Goal: Task Accomplishment & Management: Manage account settings

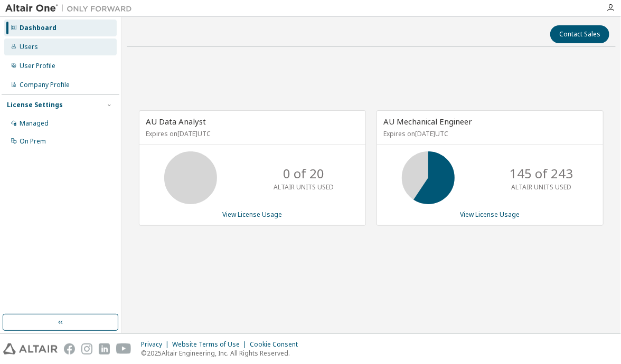
click at [29, 49] on div "Users" at bounding box center [29, 47] width 18 height 8
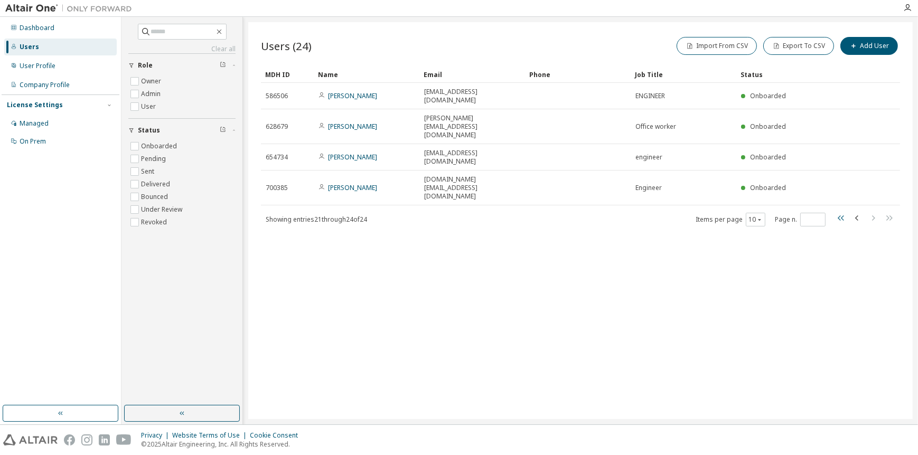
click at [620, 212] on icon "button" at bounding box center [841, 218] width 13 height 13
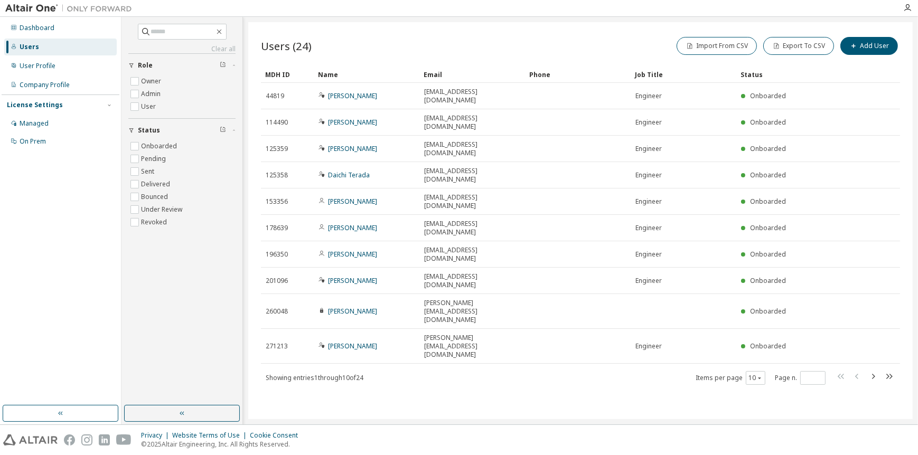
click at [620, 364] on div "Showing entries 1 through 10 of 24 Items per page 10 Page n. *" at bounding box center [580, 377] width 639 height 15
click at [620, 364] on icon "button" at bounding box center [888, 376] width 13 height 13
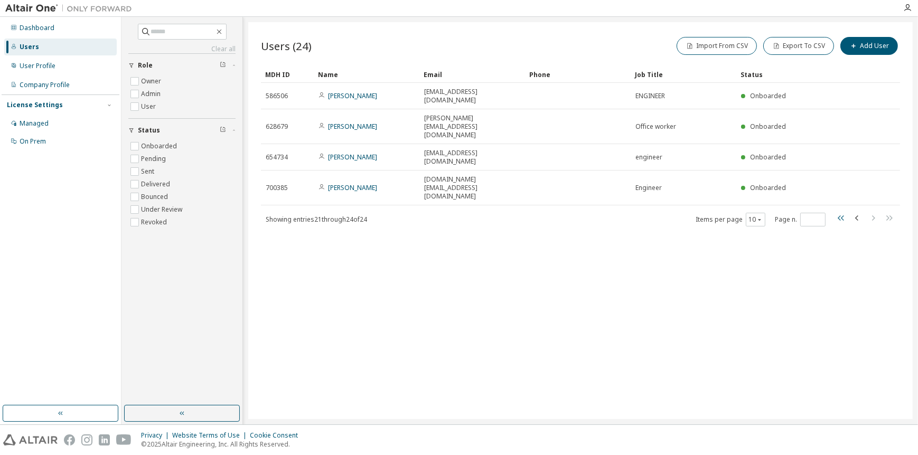
click at [620, 215] on icon "button" at bounding box center [840, 217] width 6 height 5
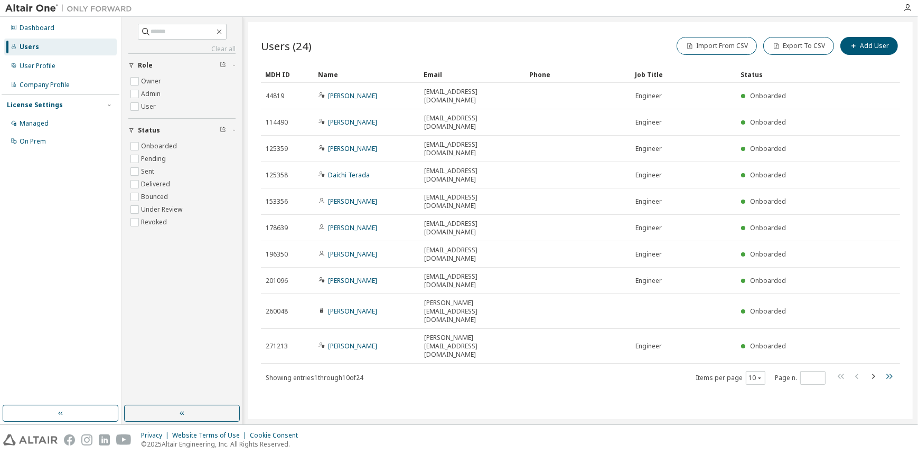
click at [620, 364] on icon "button" at bounding box center [889, 376] width 6 height 5
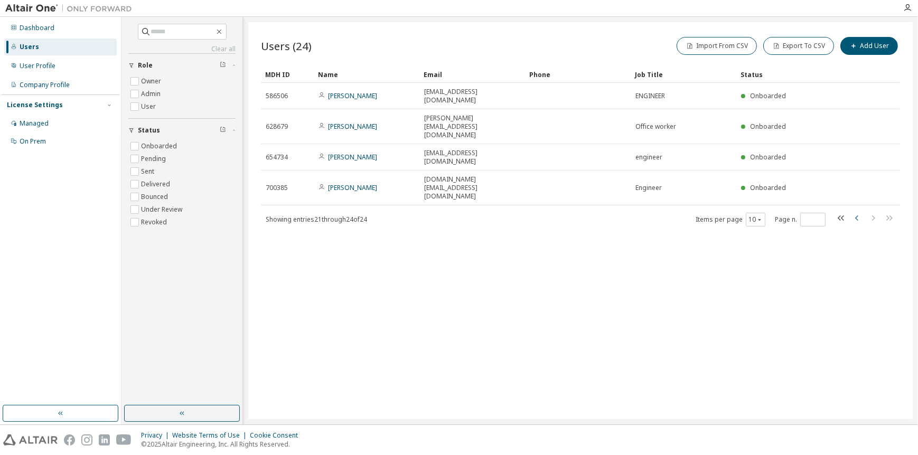
click at [620, 212] on icon "button" at bounding box center [857, 218] width 13 height 13
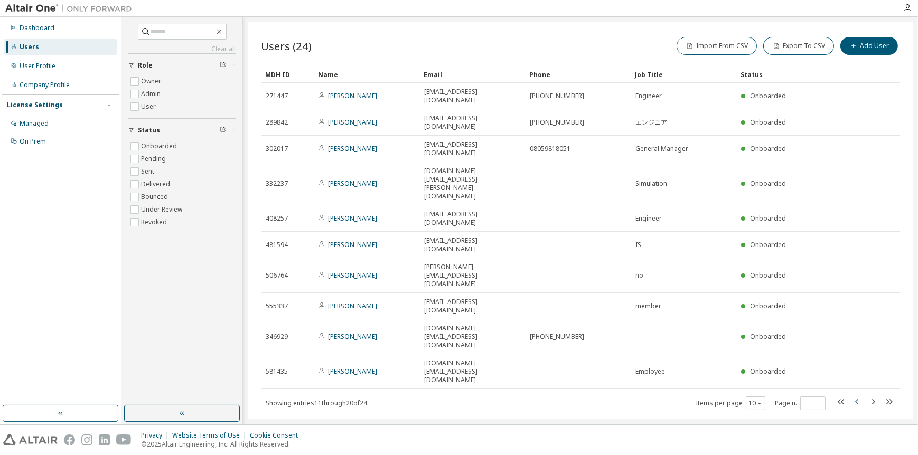
click at [620, 364] on icon "button" at bounding box center [857, 401] width 13 height 13
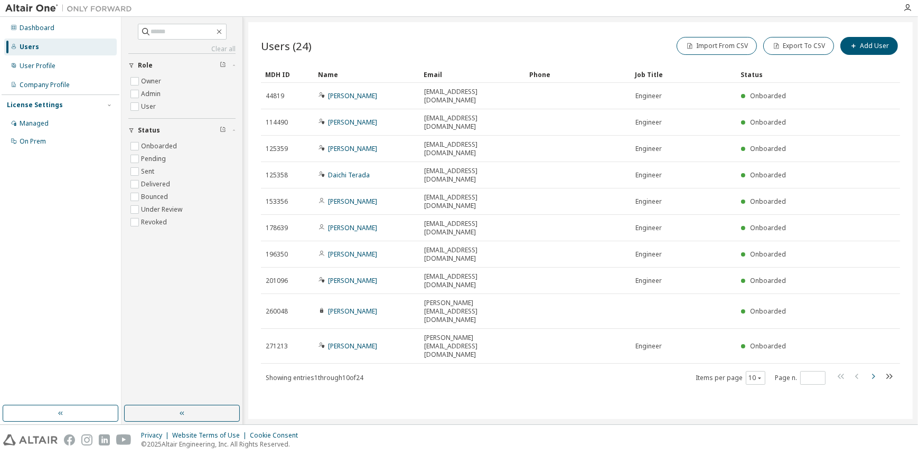
click at [620, 364] on icon "button" at bounding box center [872, 376] width 13 height 13
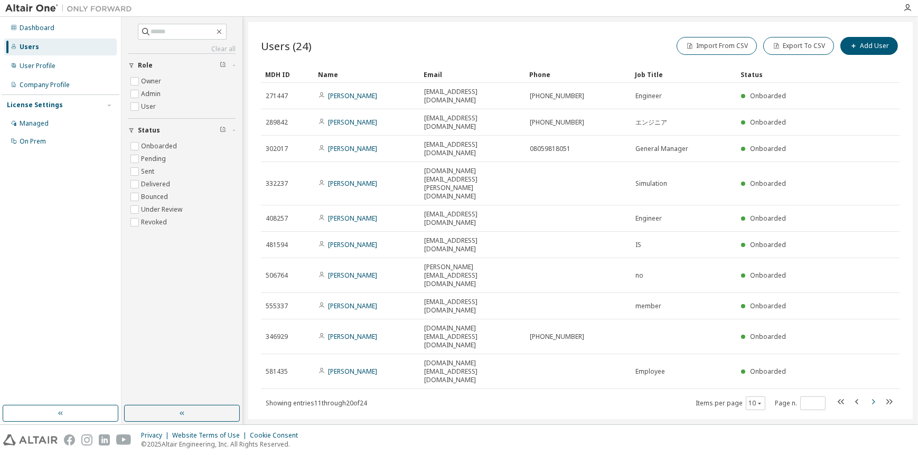
click at [620, 364] on icon "button" at bounding box center [872, 401] width 13 height 13
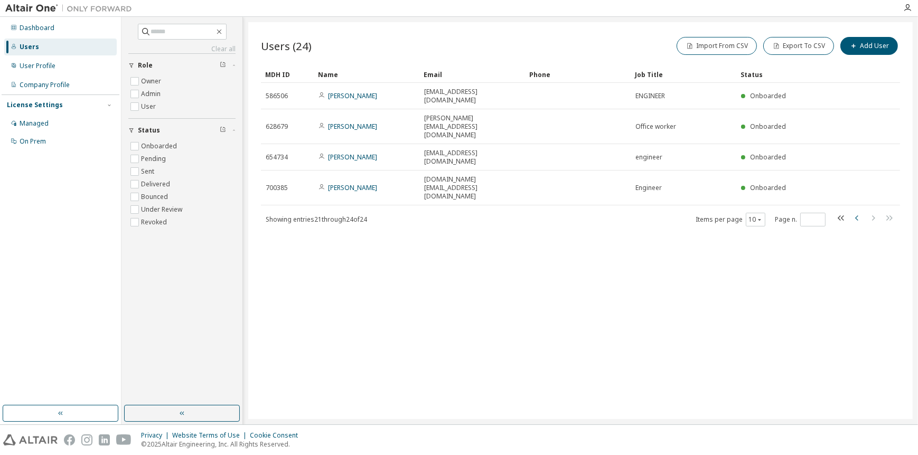
click at [620, 215] on icon "button" at bounding box center [856, 217] width 3 height 5
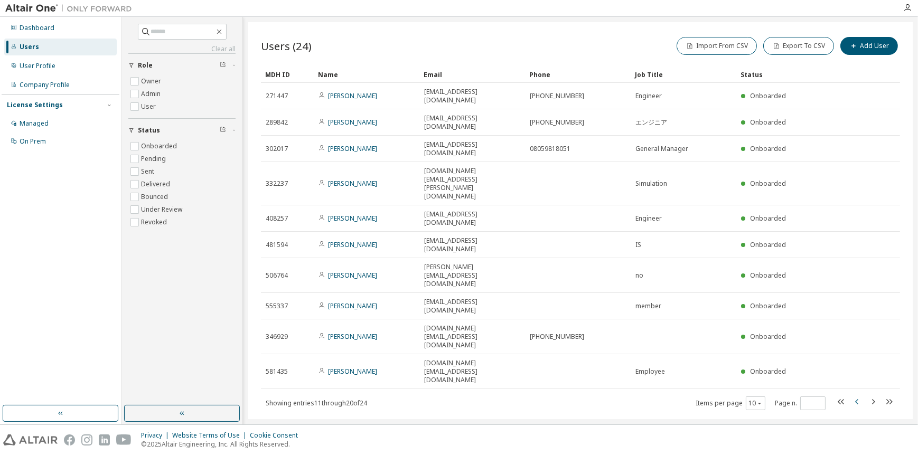
click at [620, 364] on icon "button" at bounding box center [857, 401] width 13 height 13
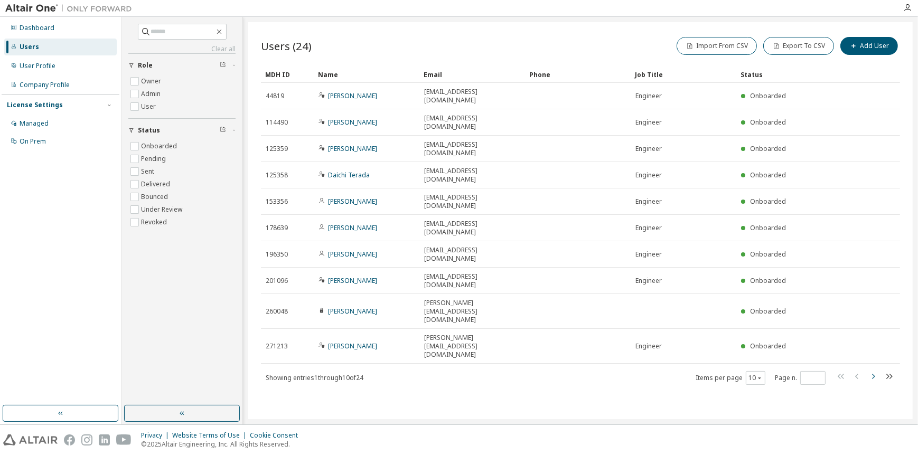
click at [620, 364] on icon "button" at bounding box center [872, 376] width 13 height 13
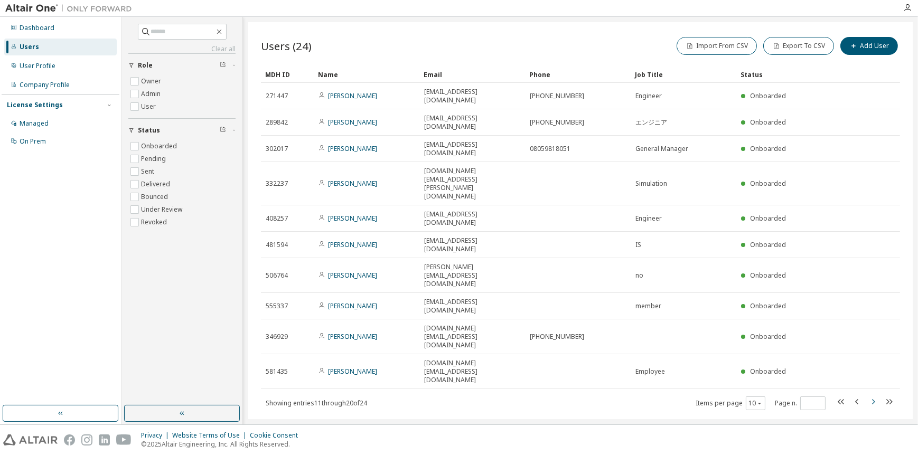
click at [620, 364] on icon "button" at bounding box center [872, 401] width 13 height 13
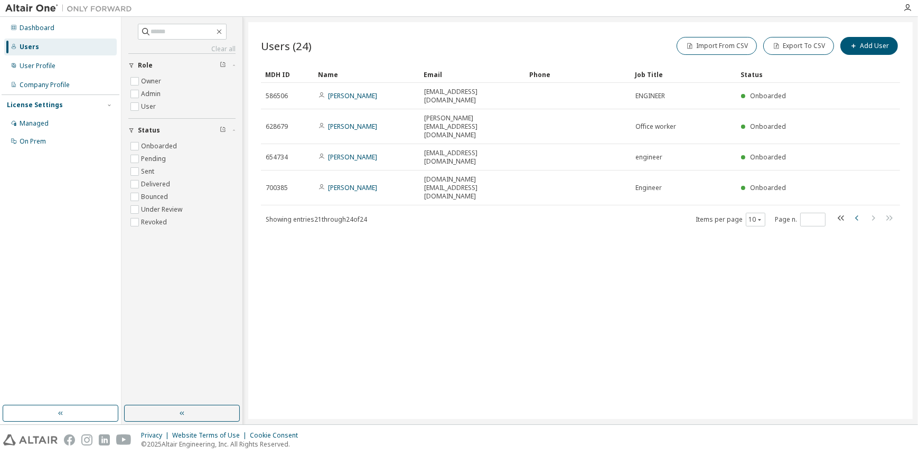
click at [620, 212] on icon "button" at bounding box center [857, 218] width 13 height 13
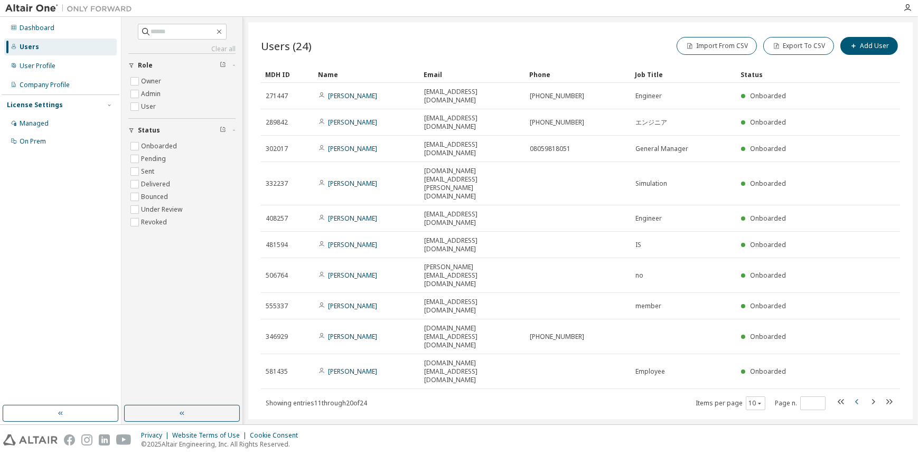
click at [620, 364] on icon "button" at bounding box center [857, 401] width 13 height 13
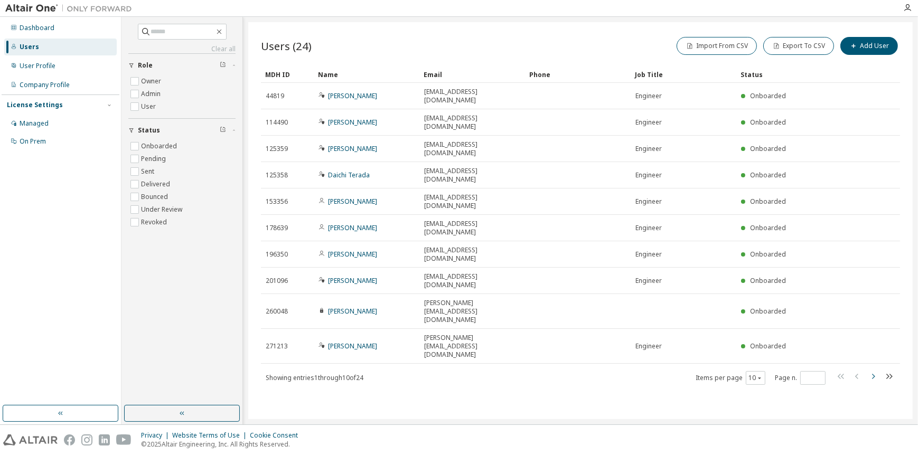
click at [620, 364] on icon "button" at bounding box center [873, 376] width 3 height 5
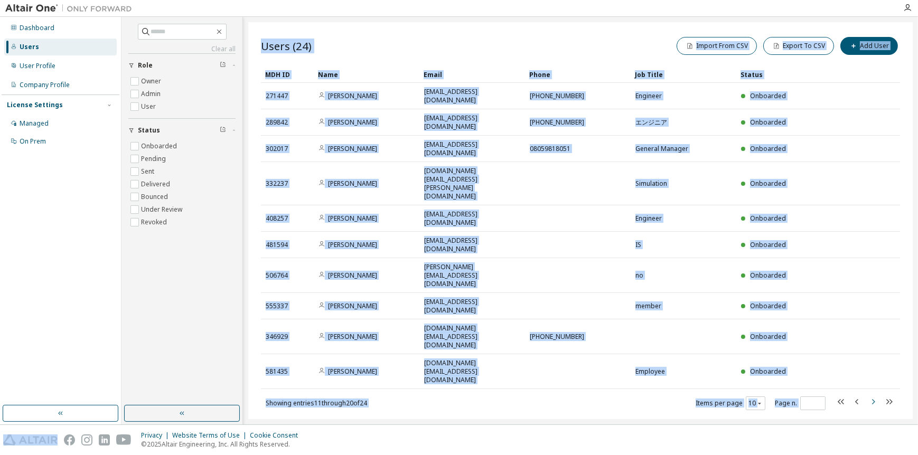
click at [620, 364] on icon "button" at bounding box center [873, 401] width 3 height 5
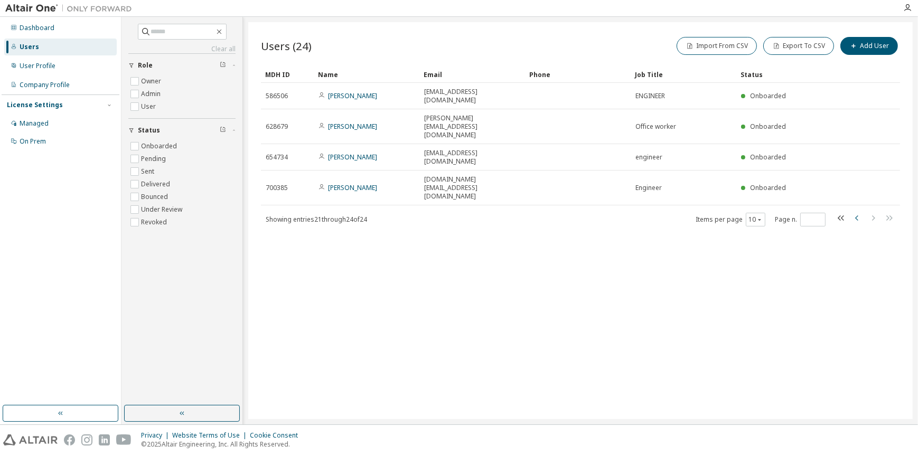
click at [620, 212] on icon "button" at bounding box center [857, 218] width 13 height 13
type input "*"
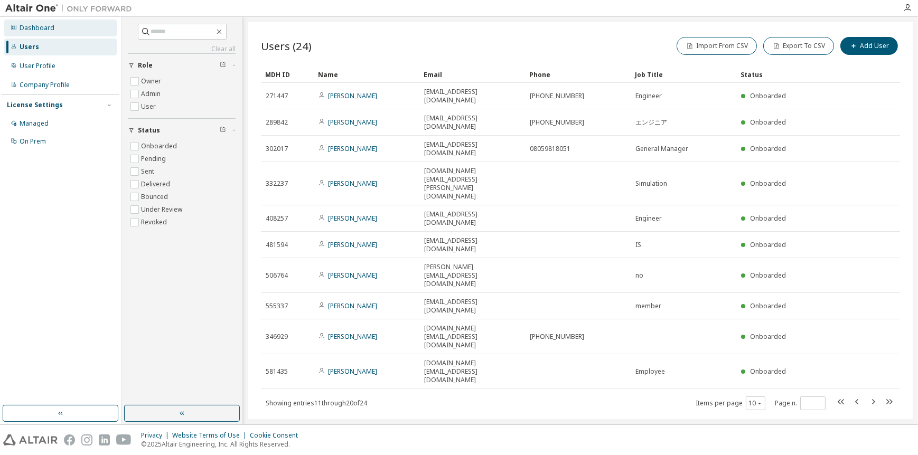
click at [37, 26] on div "Dashboard" at bounding box center [37, 28] width 35 height 8
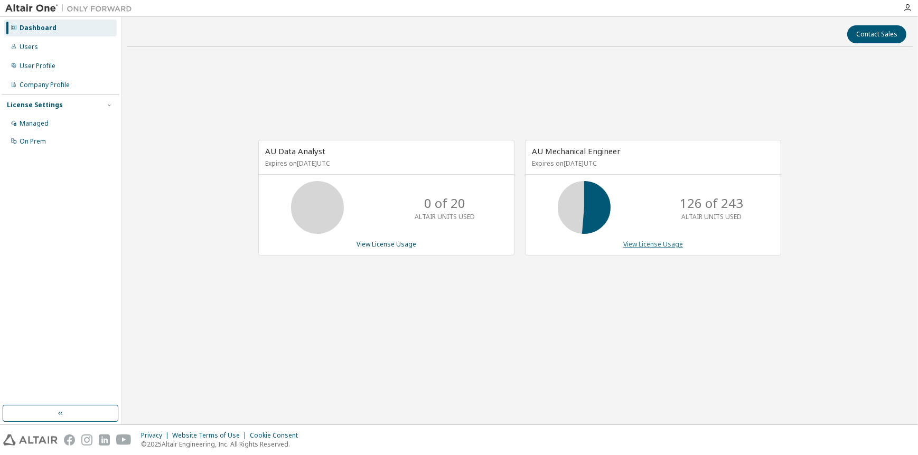
click at [620, 244] on link "View License Usage" at bounding box center [653, 244] width 60 height 9
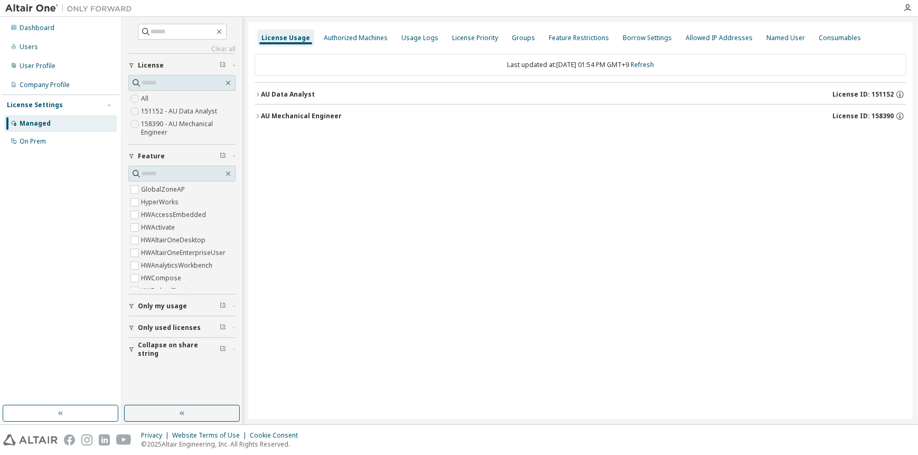
click at [258, 116] on icon "button" at bounding box center [258, 116] width 2 height 4
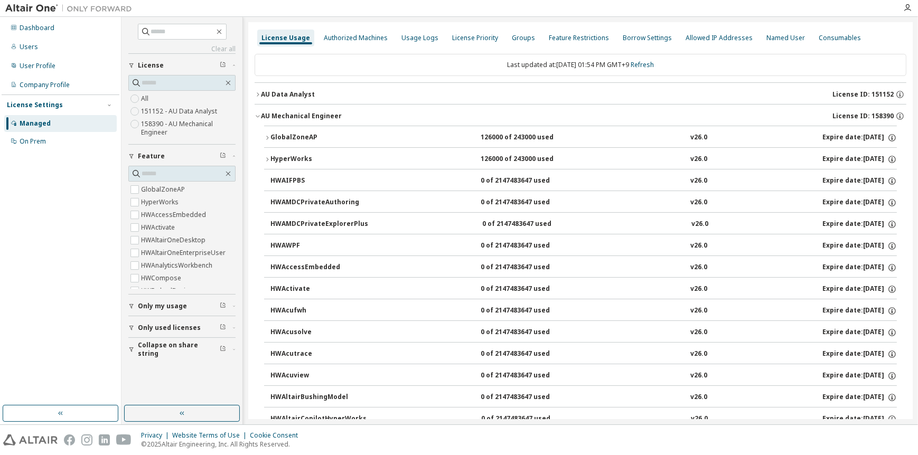
click at [261, 95] on div "AU Data Analyst" at bounding box center [288, 94] width 54 height 8
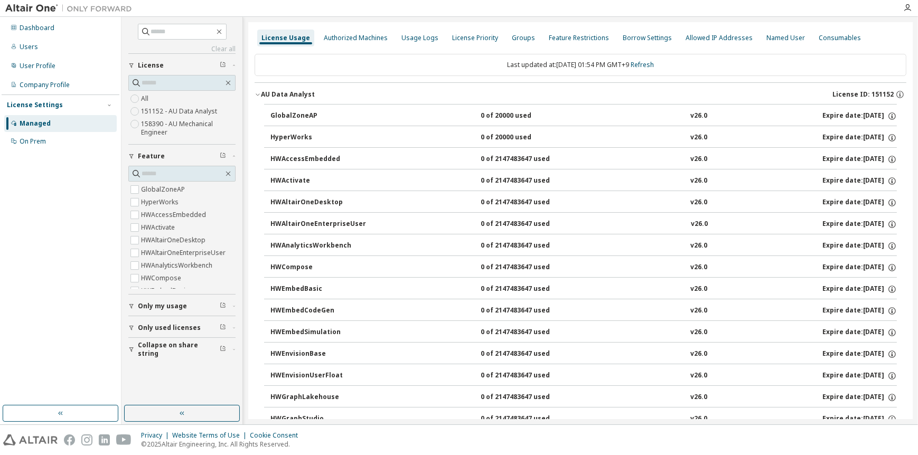
click at [257, 92] on icon "button" at bounding box center [258, 94] width 6 height 6
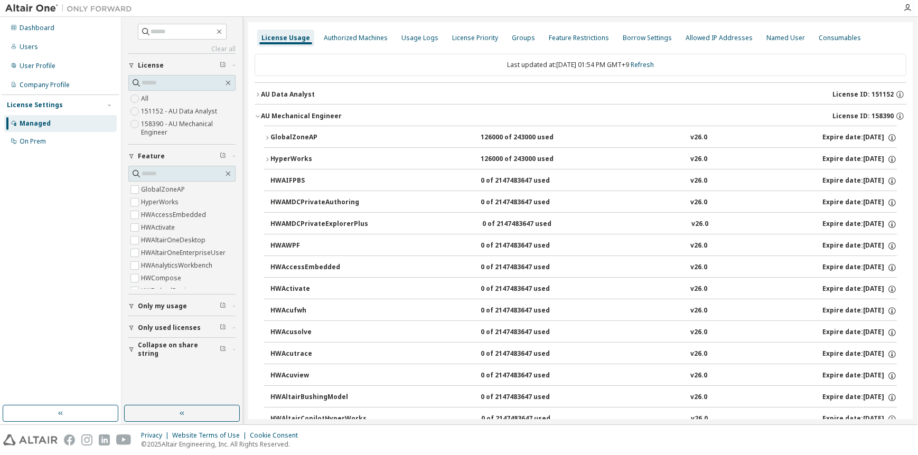
click at [300, 135] on div "GlobalZoneAP" at bounding box center [317, 138] width 95 height 10
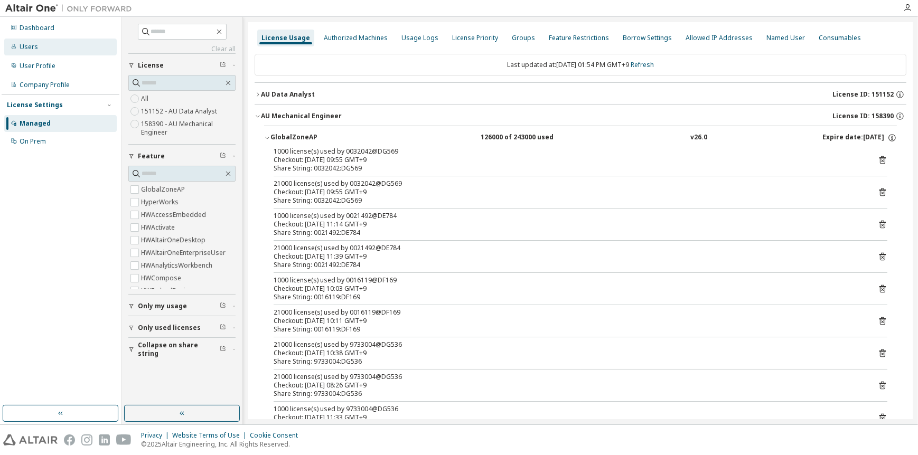
click at [35, 45] on div "Users" at bounding box center [29, 47] width 18 height 8
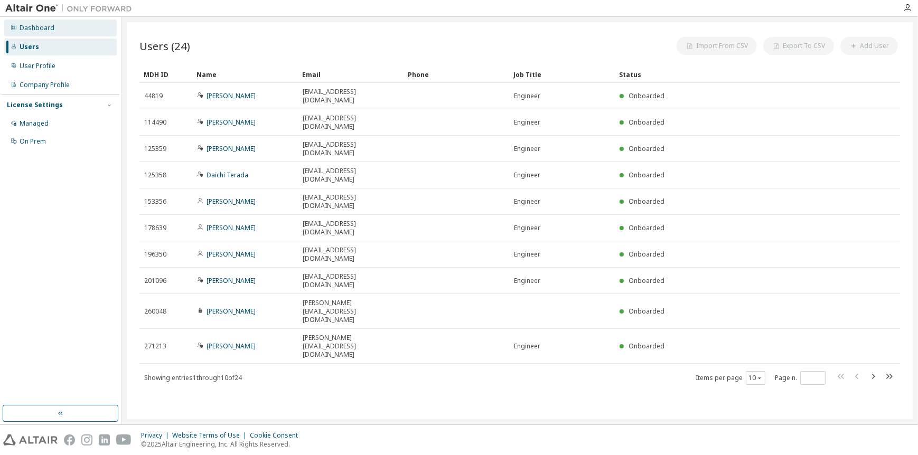
click at [37, 32] on div "Dashboard" at bounding box center [37, 28] width 35 height 8
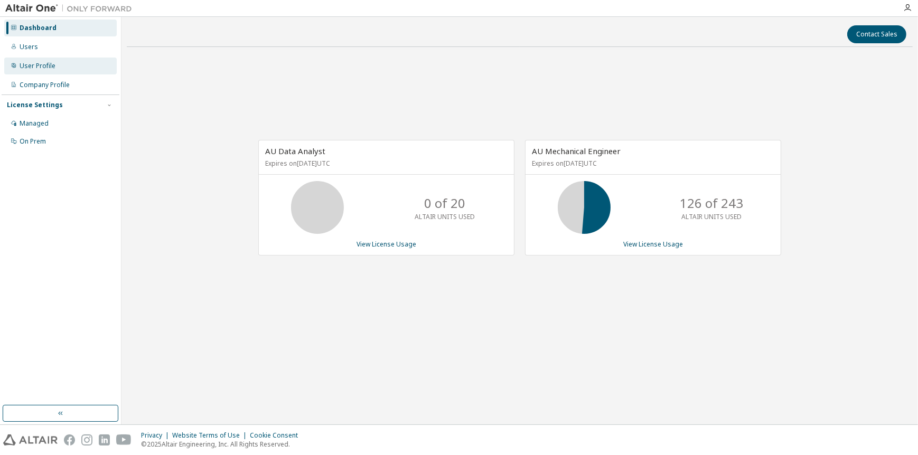
click at [40, 63] on div "User Profile" at bounding box center [38, 66] width 36 height 8
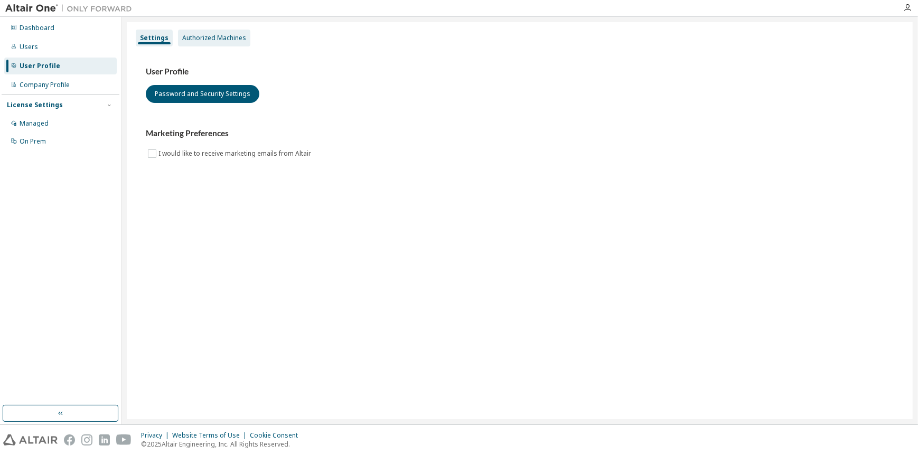
click at [199, 35] on div "Authorized Machines" at bounding box center [214, 38] width 64 height 8
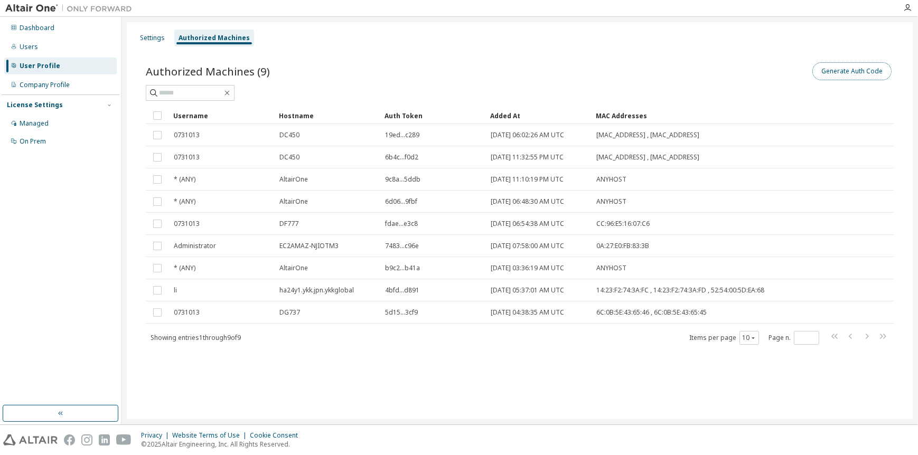
click at [620, 72] on button "Generate Auth Code" at bounding box center [851, 71] width 79 height 18
